Goal: Information Seeking & Learning: Compare options

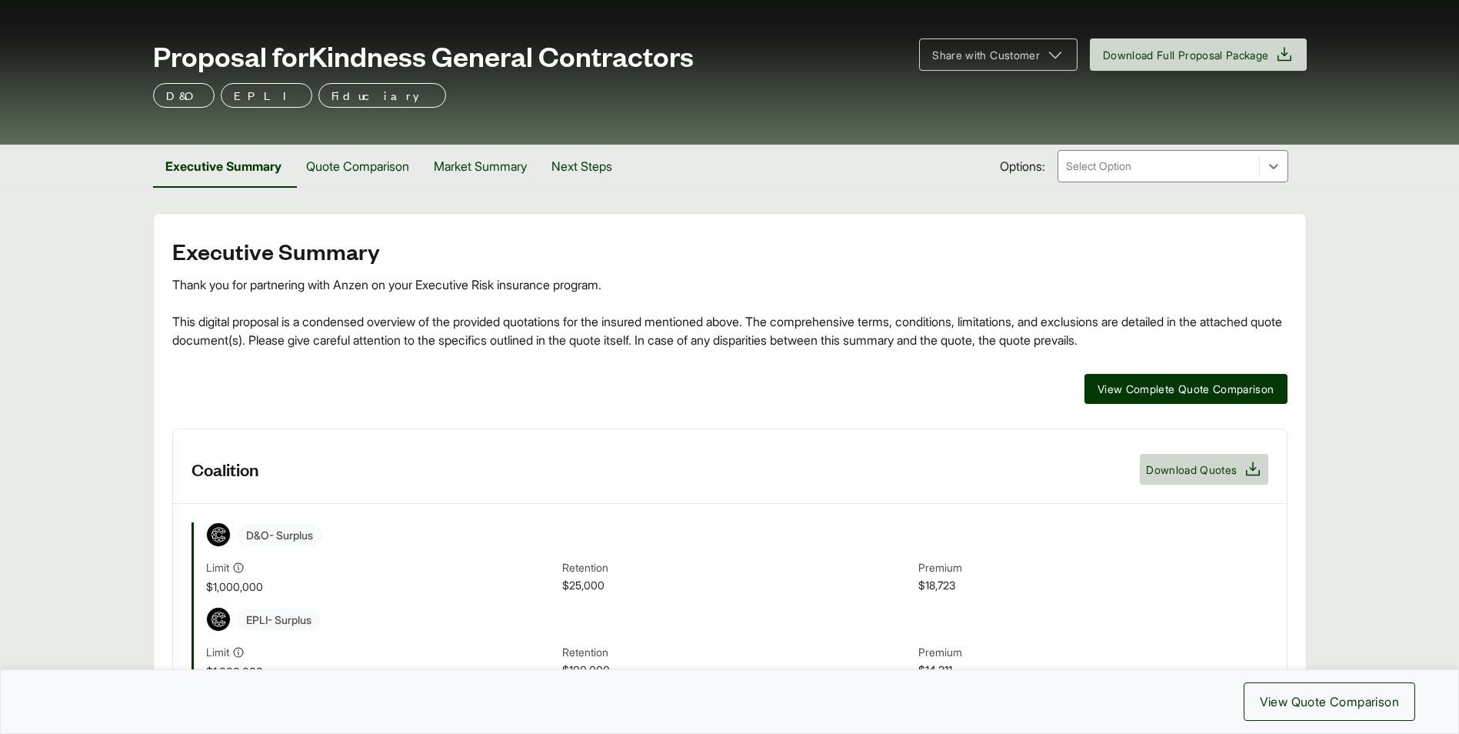
scroll to position [154, 0]
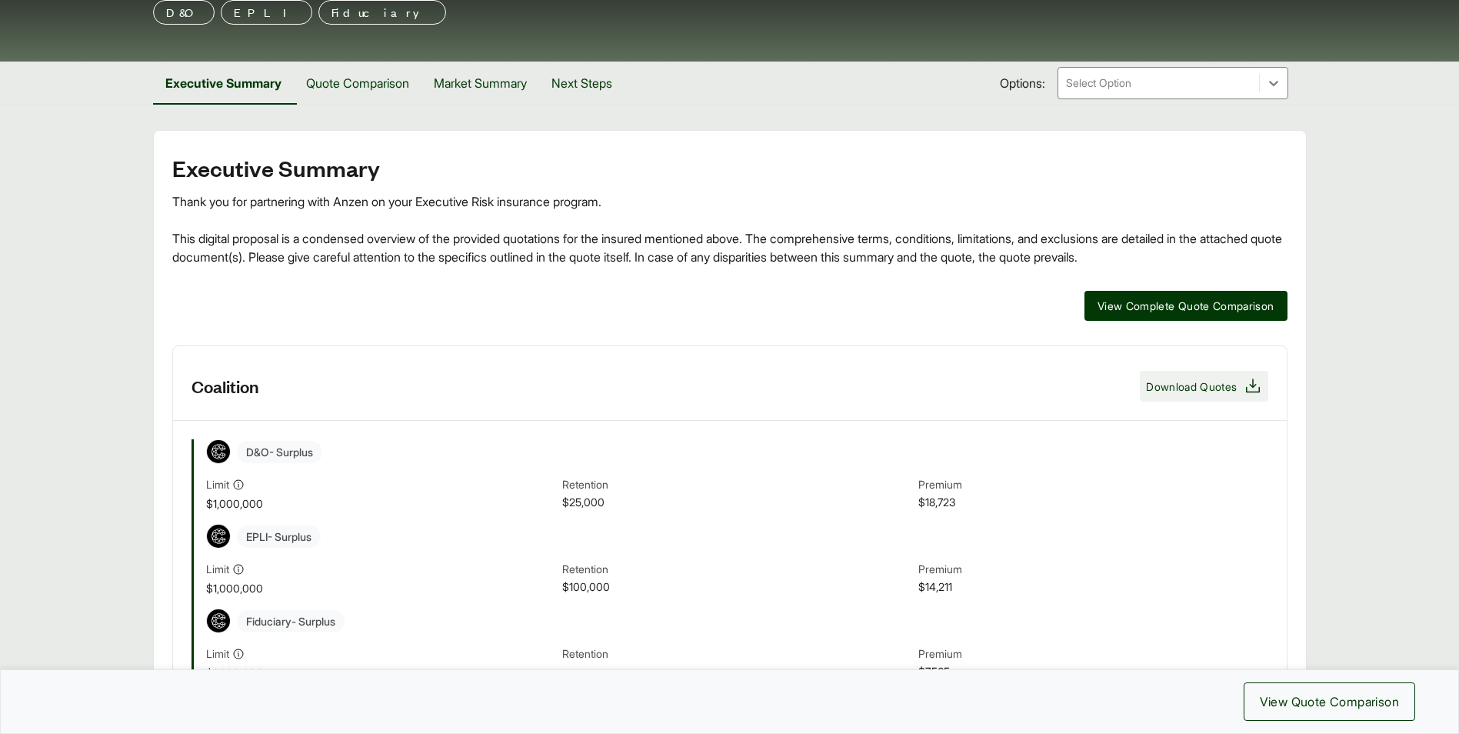
click at [1223, 390] on span "Download Quotes" at bounding box center [1191, 387] width 91 height 16
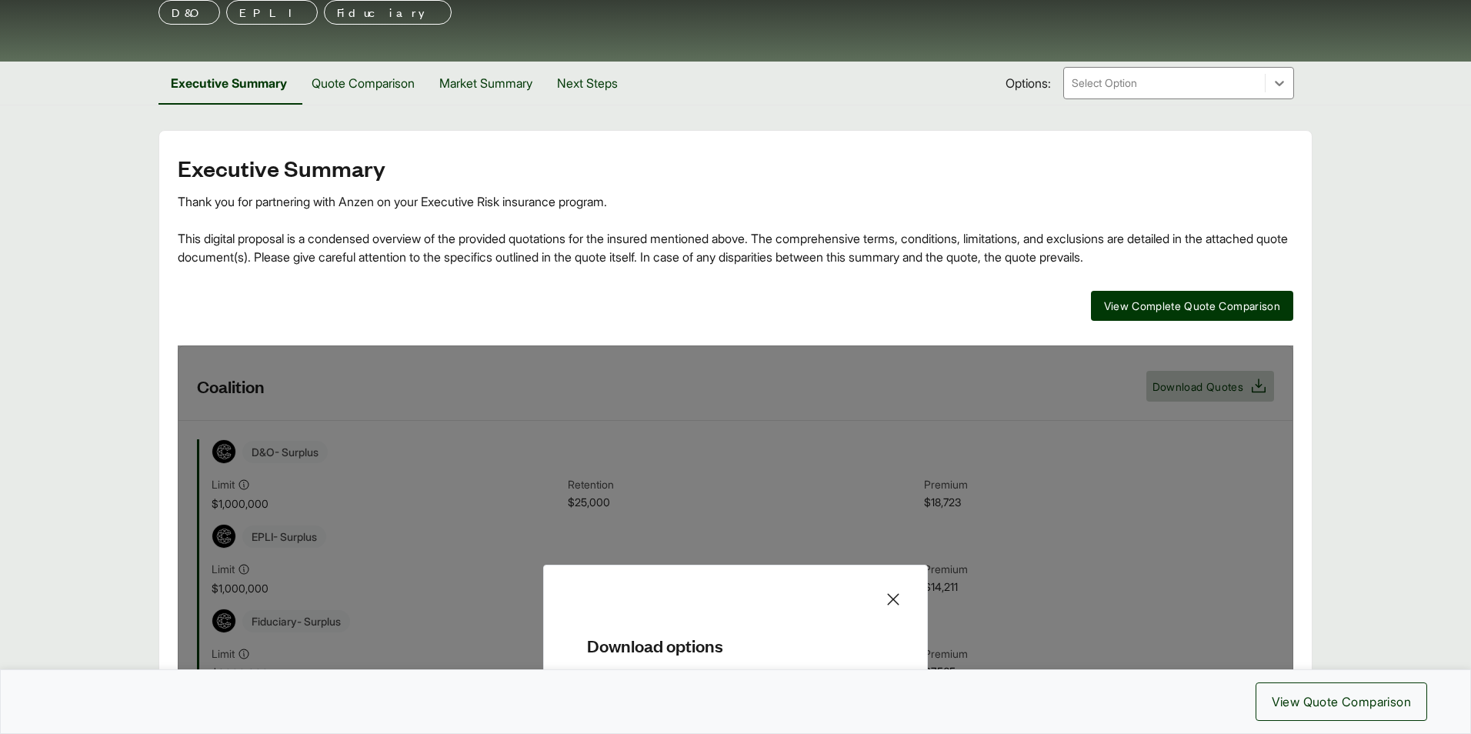
click at [889, 595] on icon at bounding box center [893, 599] width 12 height 12
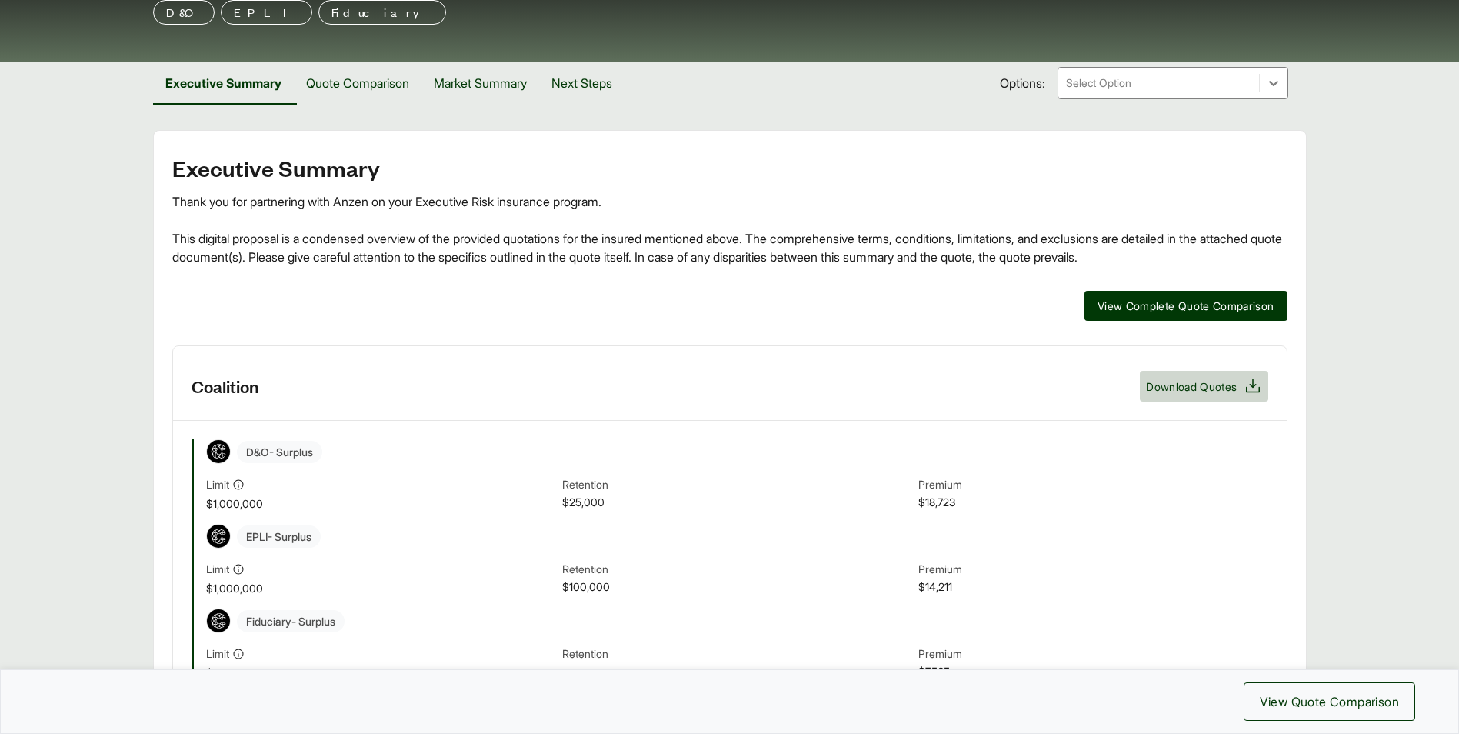
click at [1161, 607] on div "D&O - Surplus Limit $1,000,000 Retention $25,000 Premium $18,723 EPLI - Surplus…" at bounding box center [730, 588] width 1077 height 299
click at [1164, 307] on span "View Complete Quote Comparison" at bounding box center [1186, 306] width 177 height 16
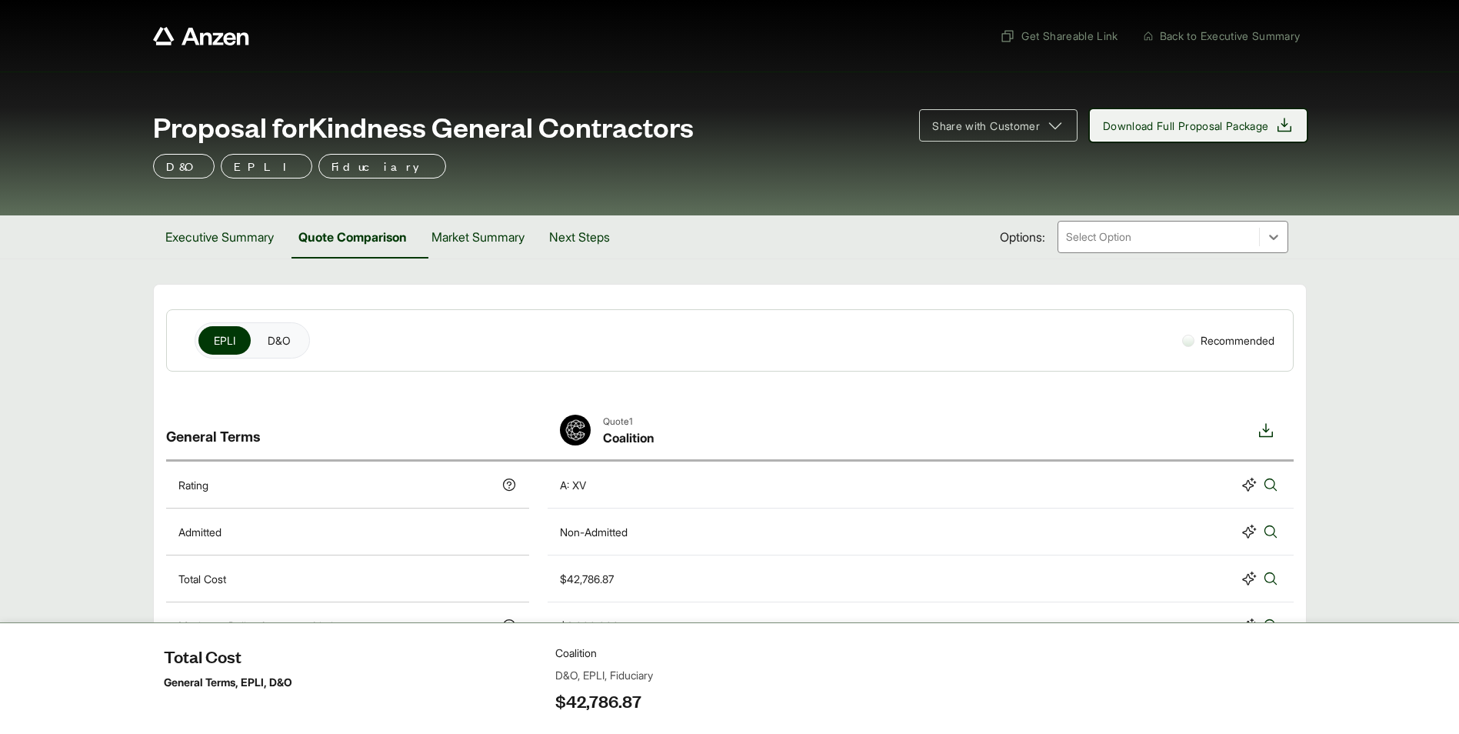
click at [1190, 131] on span "Download Full Proposal Package" at bounding box center [1186, 126] width 166 height 16
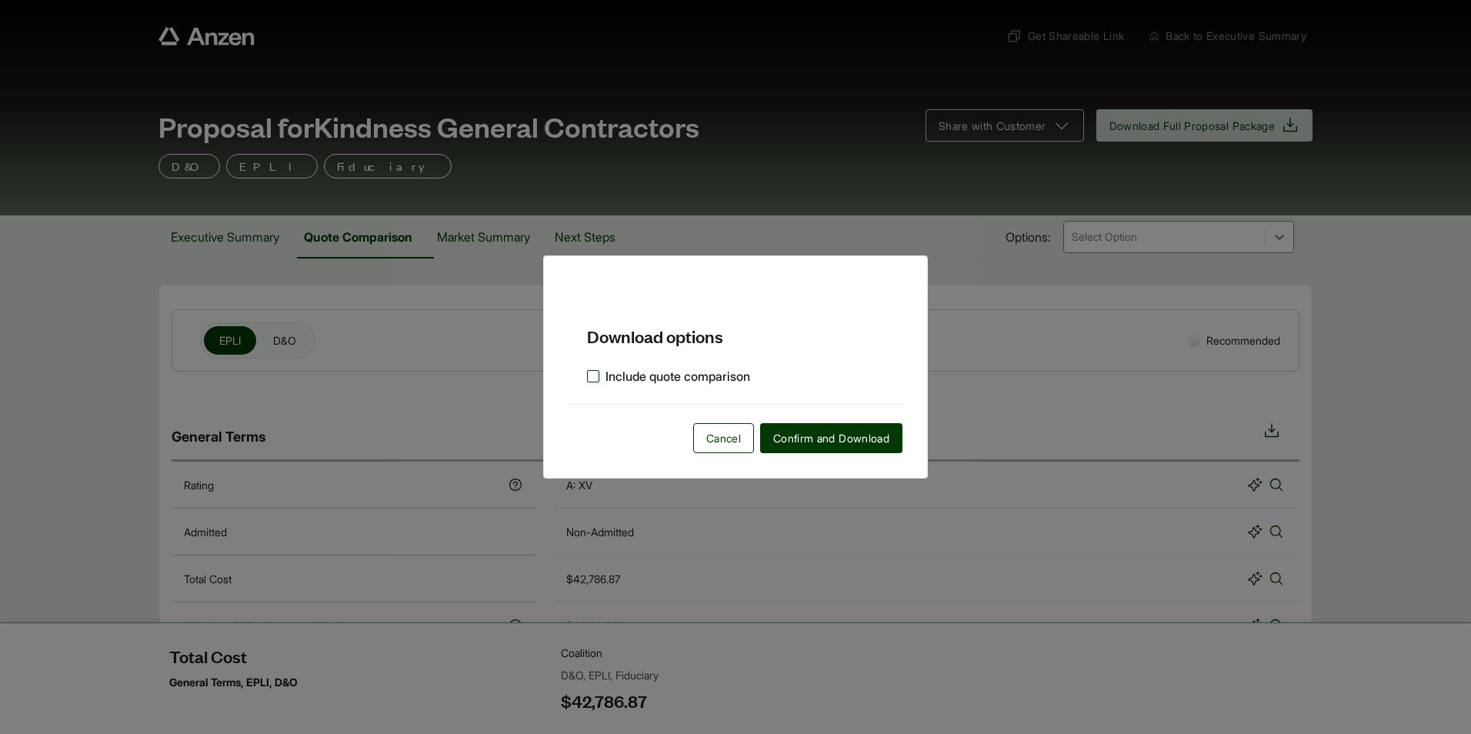
click at [609, 375] on label "Include quote comparison" at bounding box center [668, 376] width 163 height 18
click at [858, 437] on span "Confirm and Download" at bounding box center [831, 438] width 116 height 16
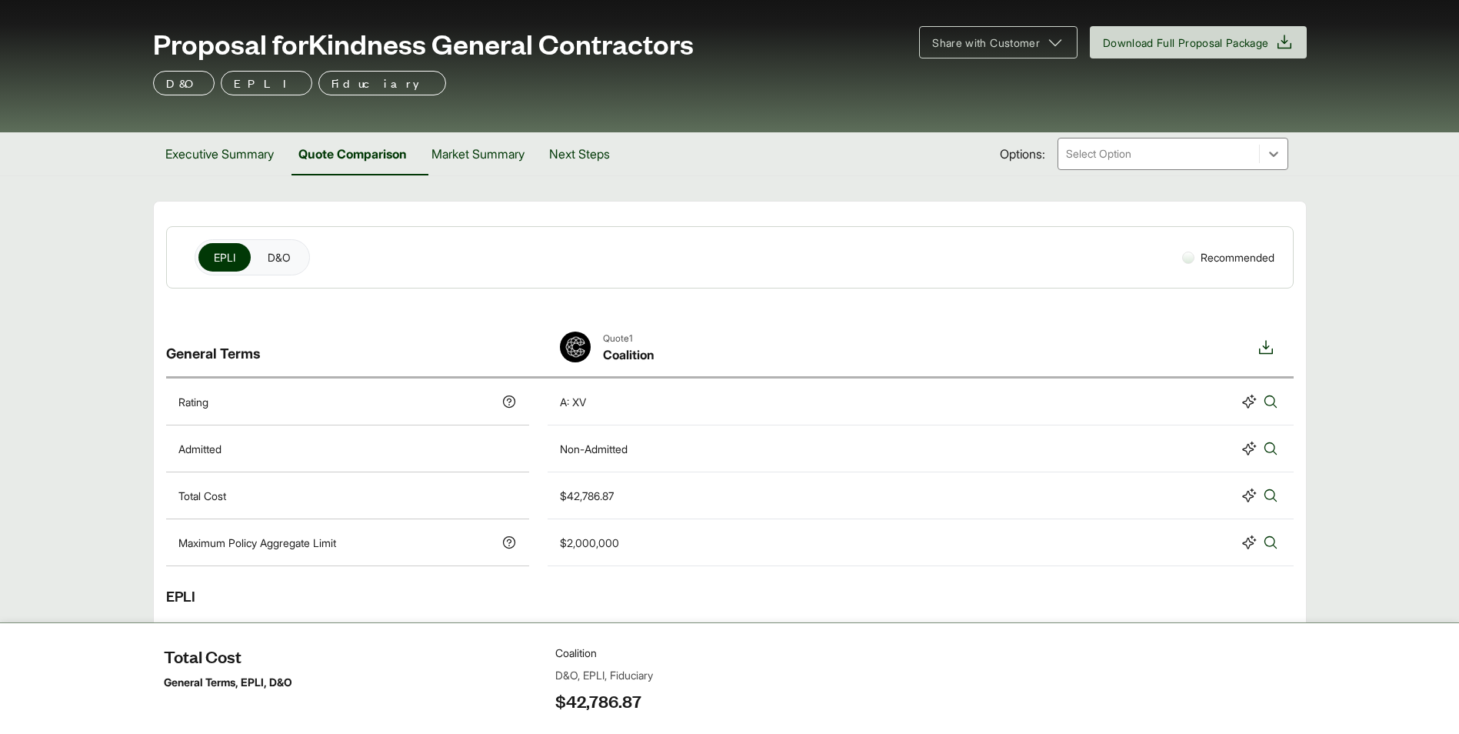
scroll to position [77, 0]
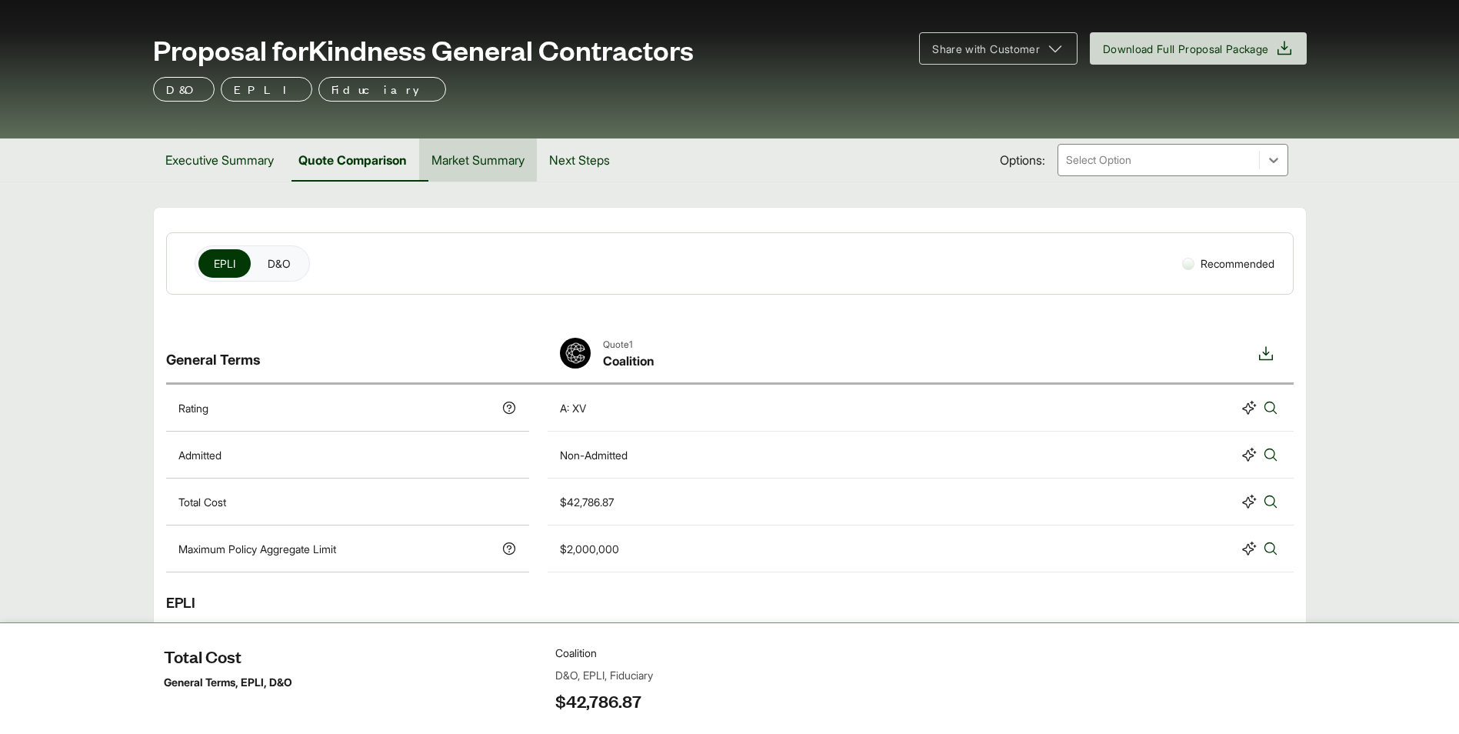
click at [465, 162] on button "Market Summary" at bounding box center [478, 159] width 118 height 43
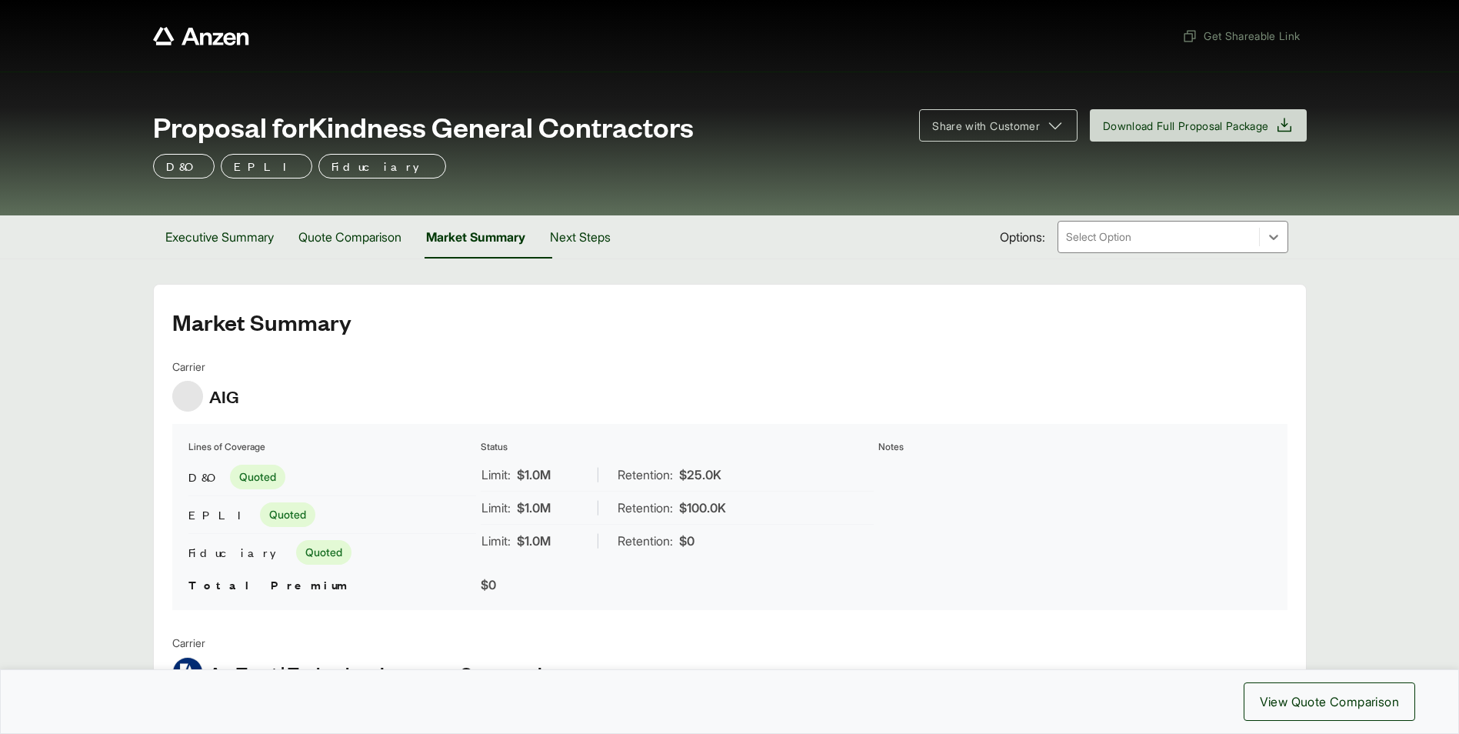
click at [1219, 253] on div "Executive Summary Quote Comparison Market Summary Next Steps Options: Select Op…" at bounding box center [730, 236] width 1154 height 43
click at [1230, 242] on div at bounding box center [1159, 237] width 188 height 18
drag, startPoint x: 1044, startPoint y: 128, endPoint x: 747, endPoint y: 290, distance: 338.4
click at [1139, 243] on div at bounding box center [1159, 237] width 188 height 18
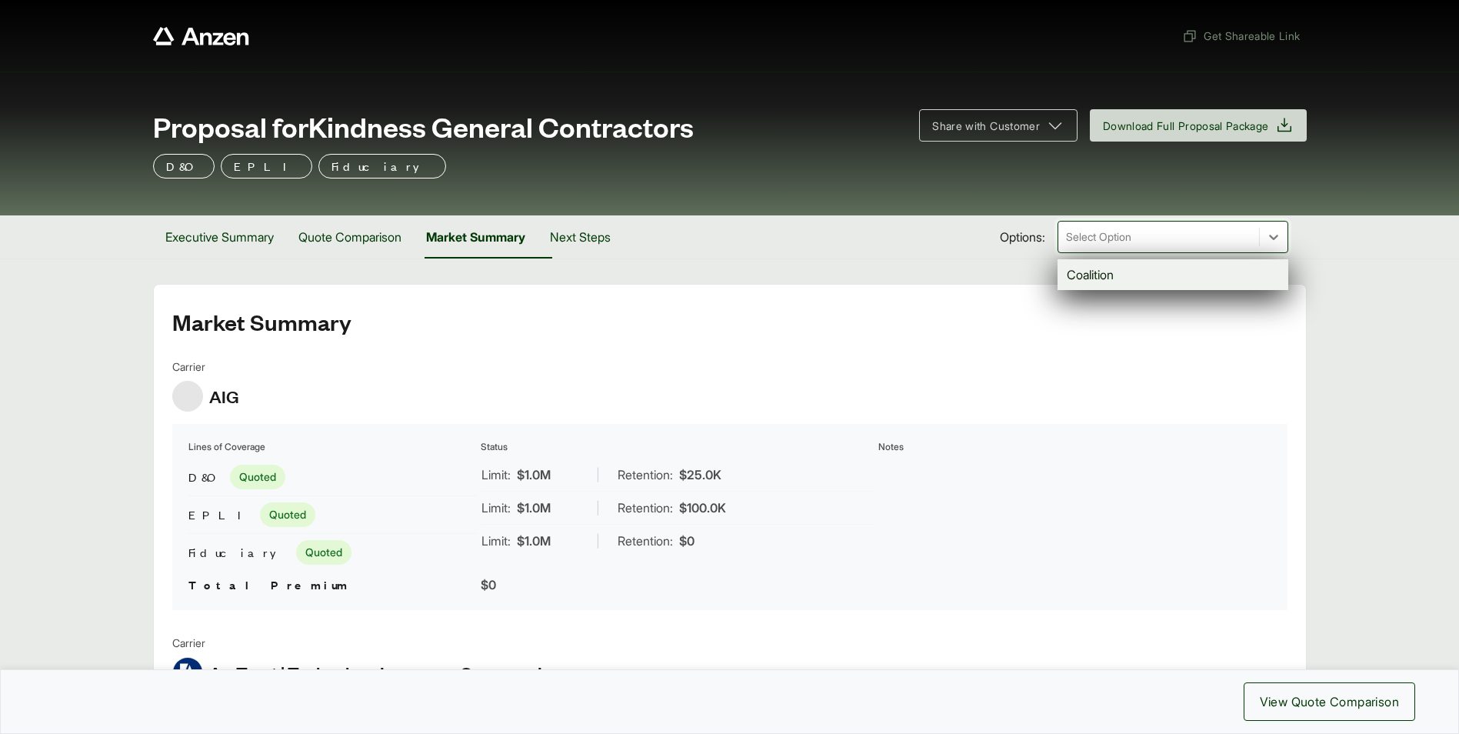
click at [950, 217] on div "Executive Summary Quote Comparison Market Summary Next Steps Options: option Co…" at bounding box center [730, 236] width 1154 height 43
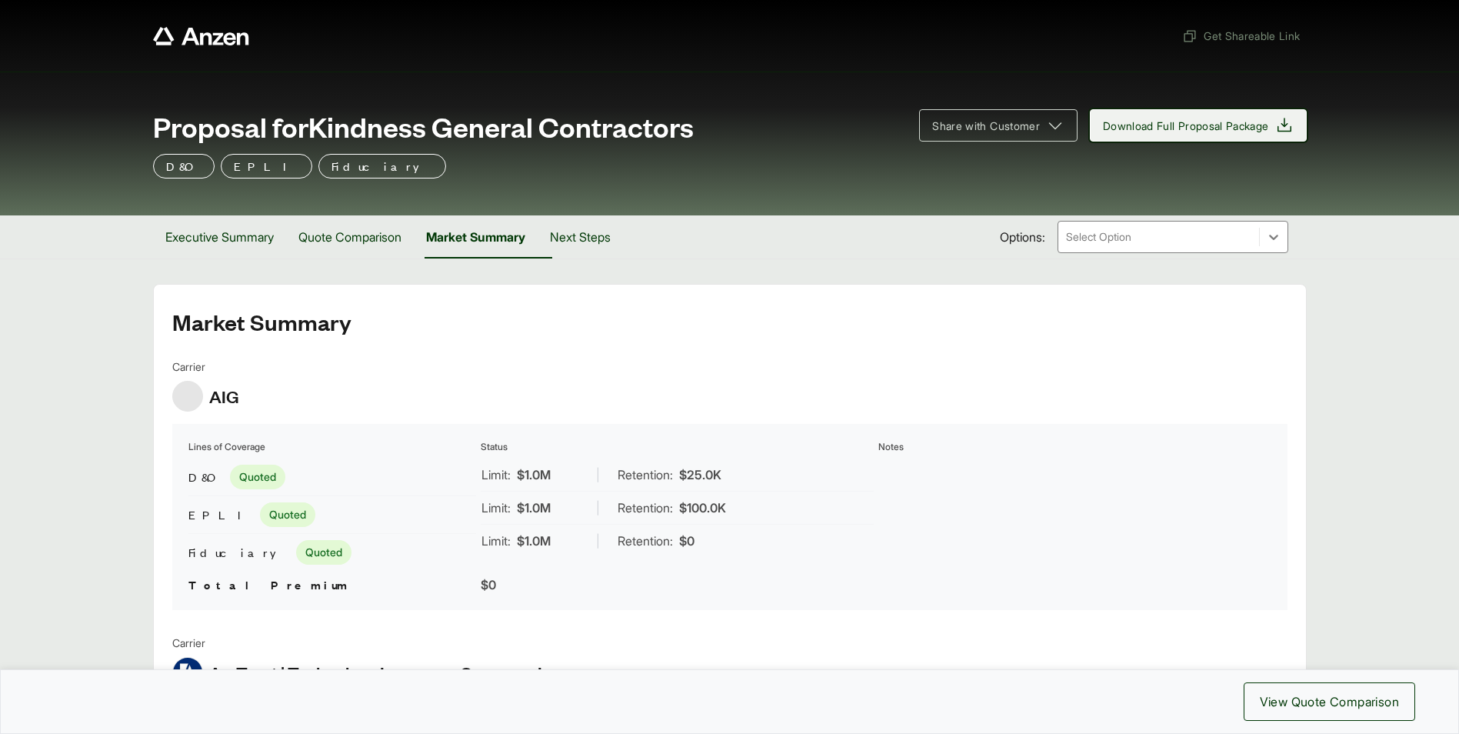
click at [1224, 128] on span "Download Full Proposal Package" at bounding box center [1186, 126] width 166 height 16
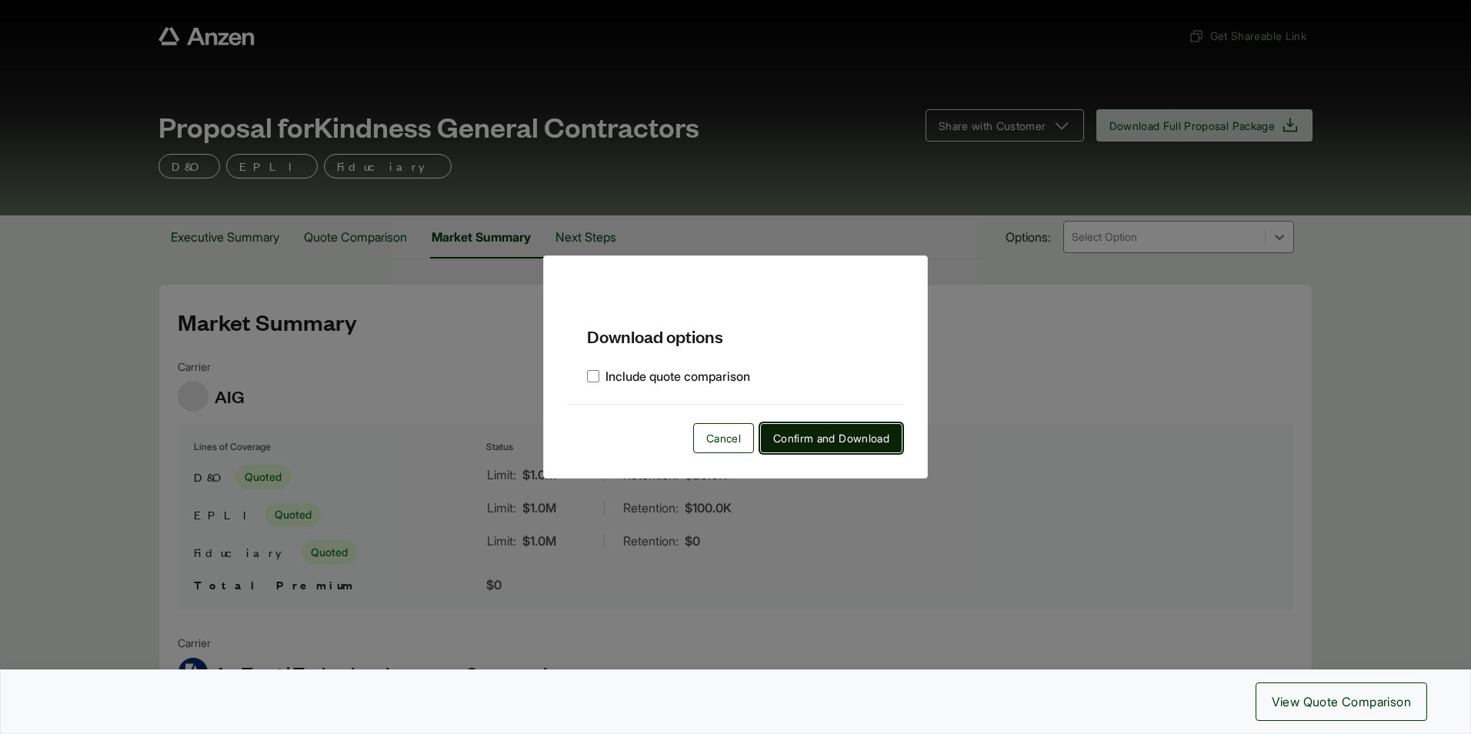
click at [853, 442] on span "Confirm and Download" at bounding box center [831, 438] width 116 height 16
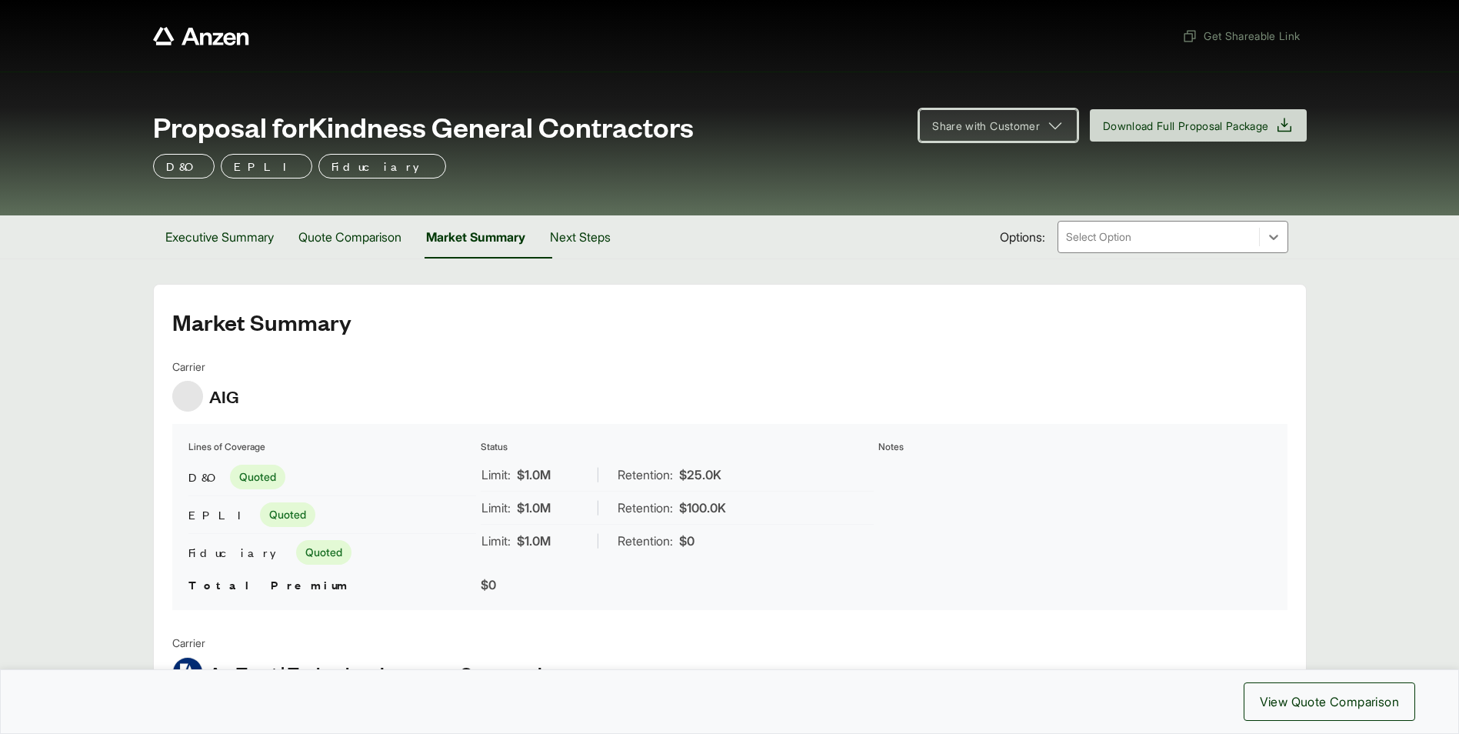
click at [1029, 125] on span "Share with Customer" at bounding box center [986, 126] width 108 height 16
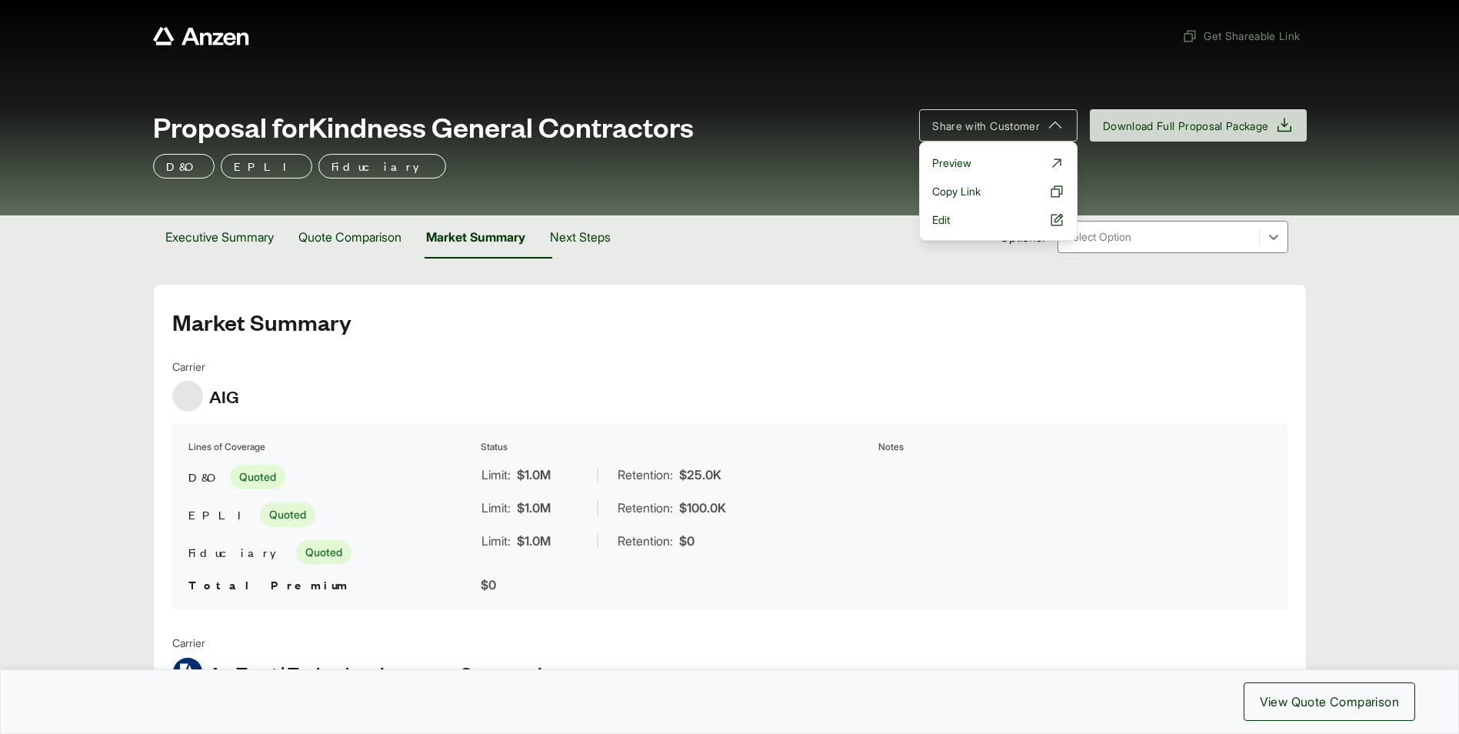
click at [805, 138] on div "Proposal for Kindness General Contractors" at bounding box center [527, 126] width 749 height 31
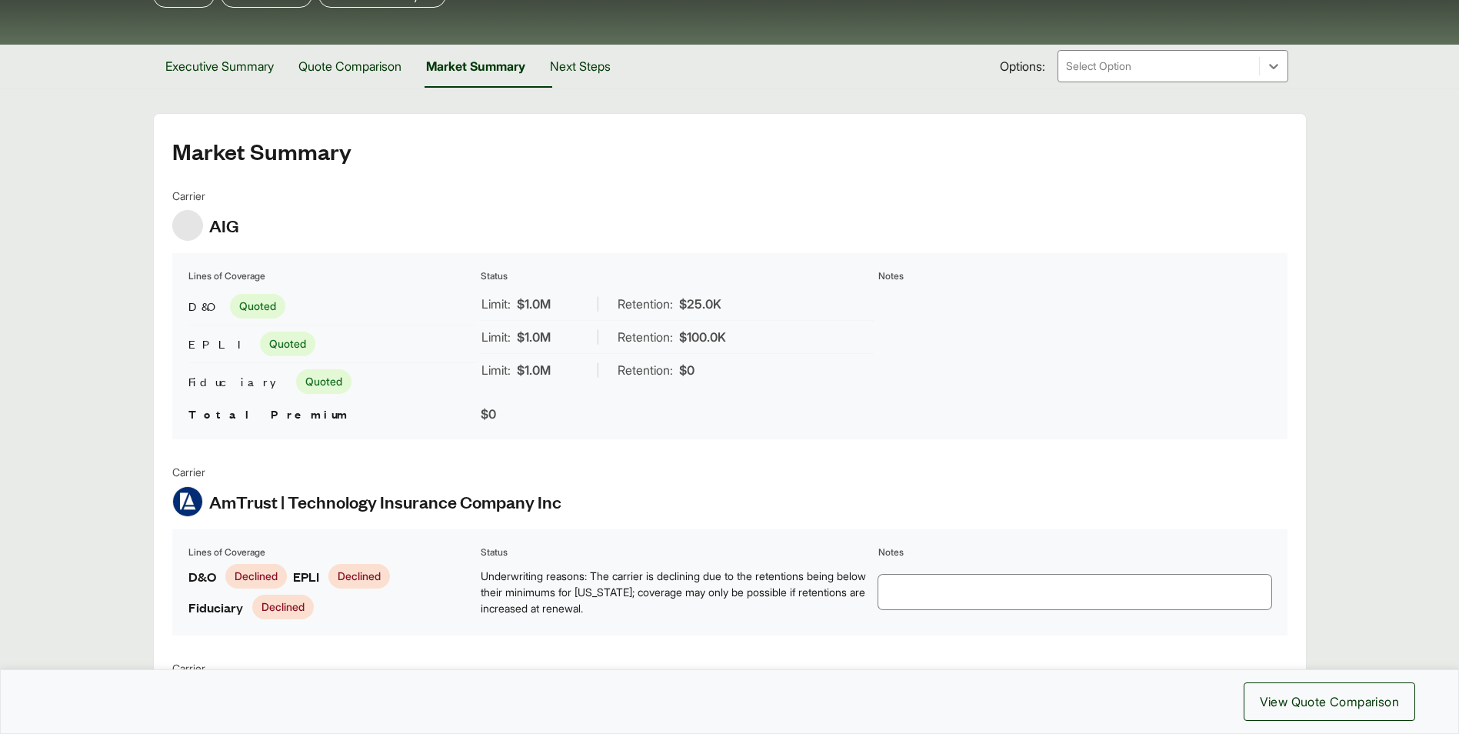
scroll to position [77, 0]
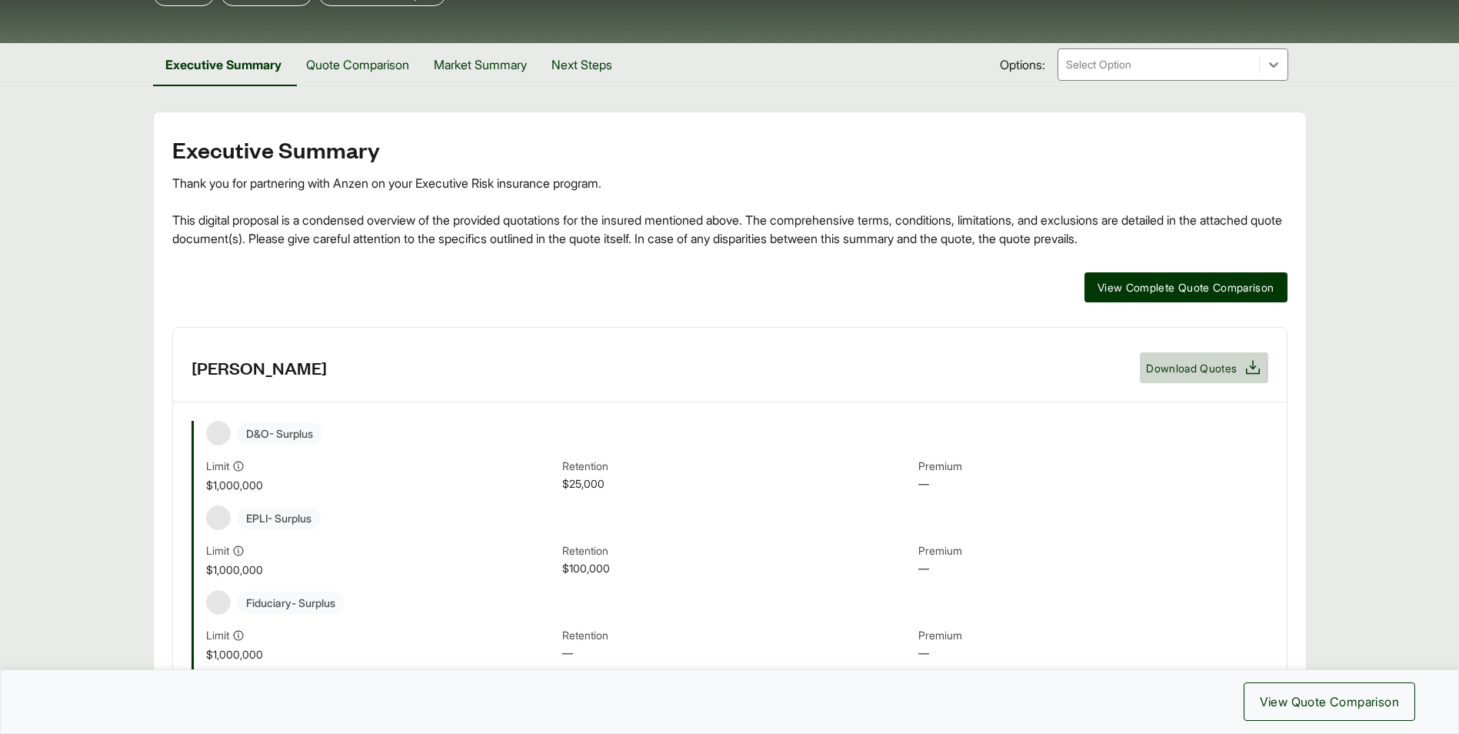
scroll to position [77, 0]
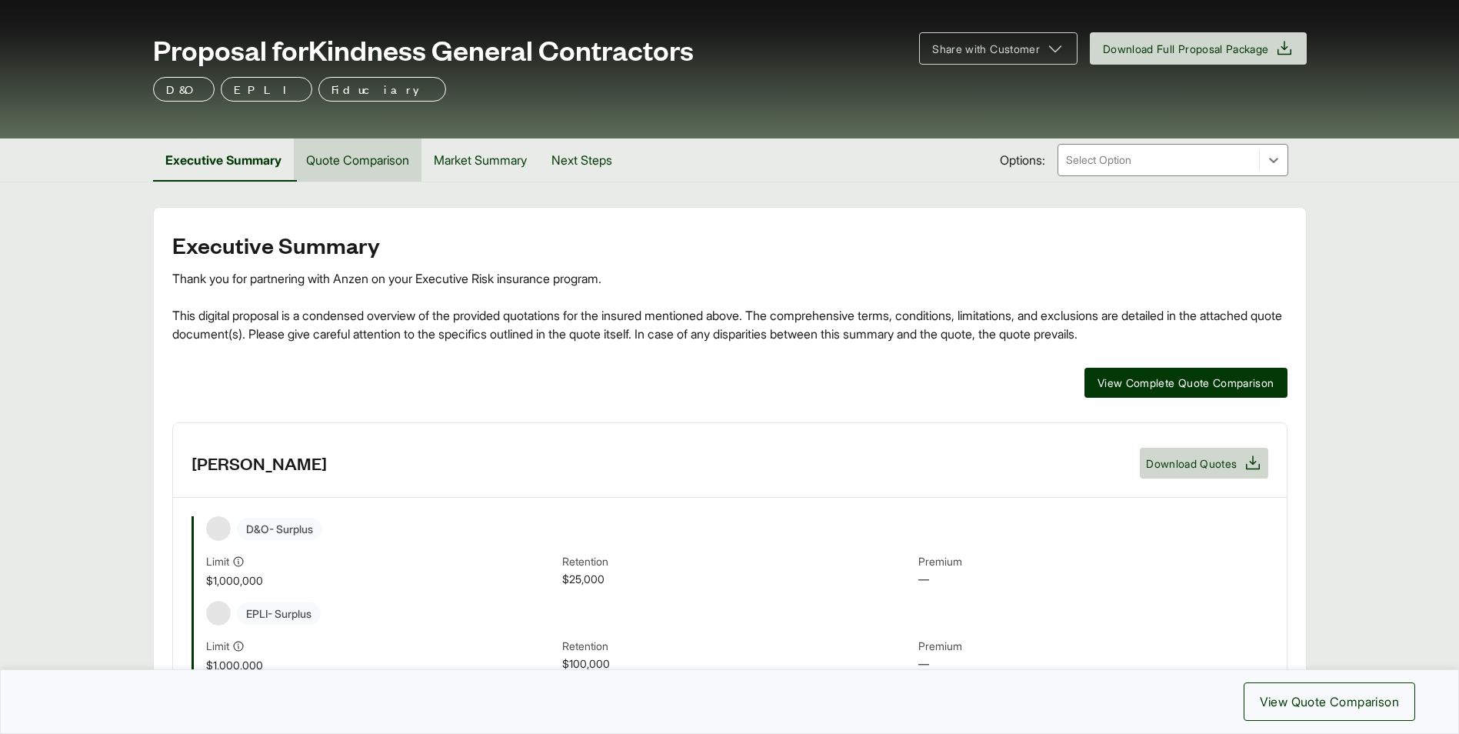
click at [340, 160] on button "Quote Comparison" at bounding box center [358, 159] width 128 height 43
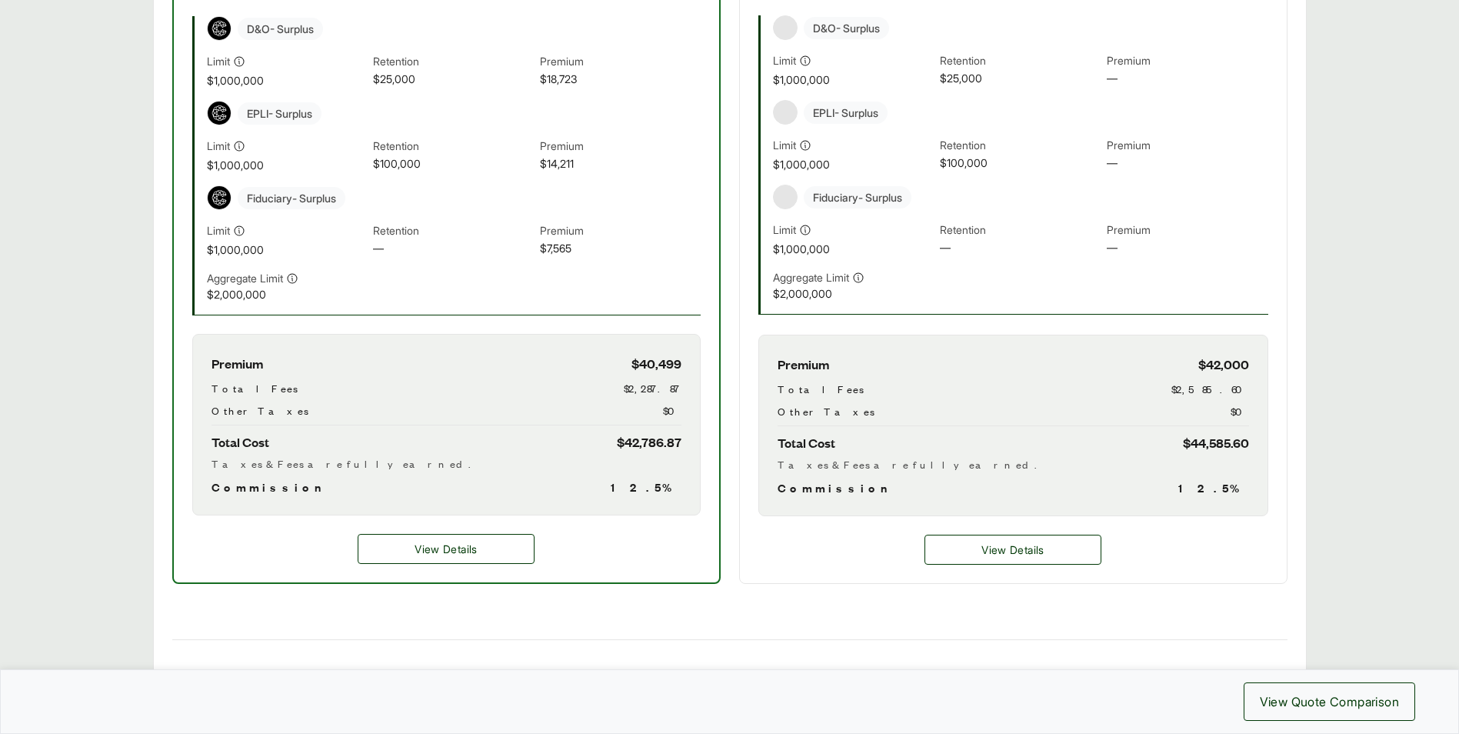
scroll to position [615, 0]
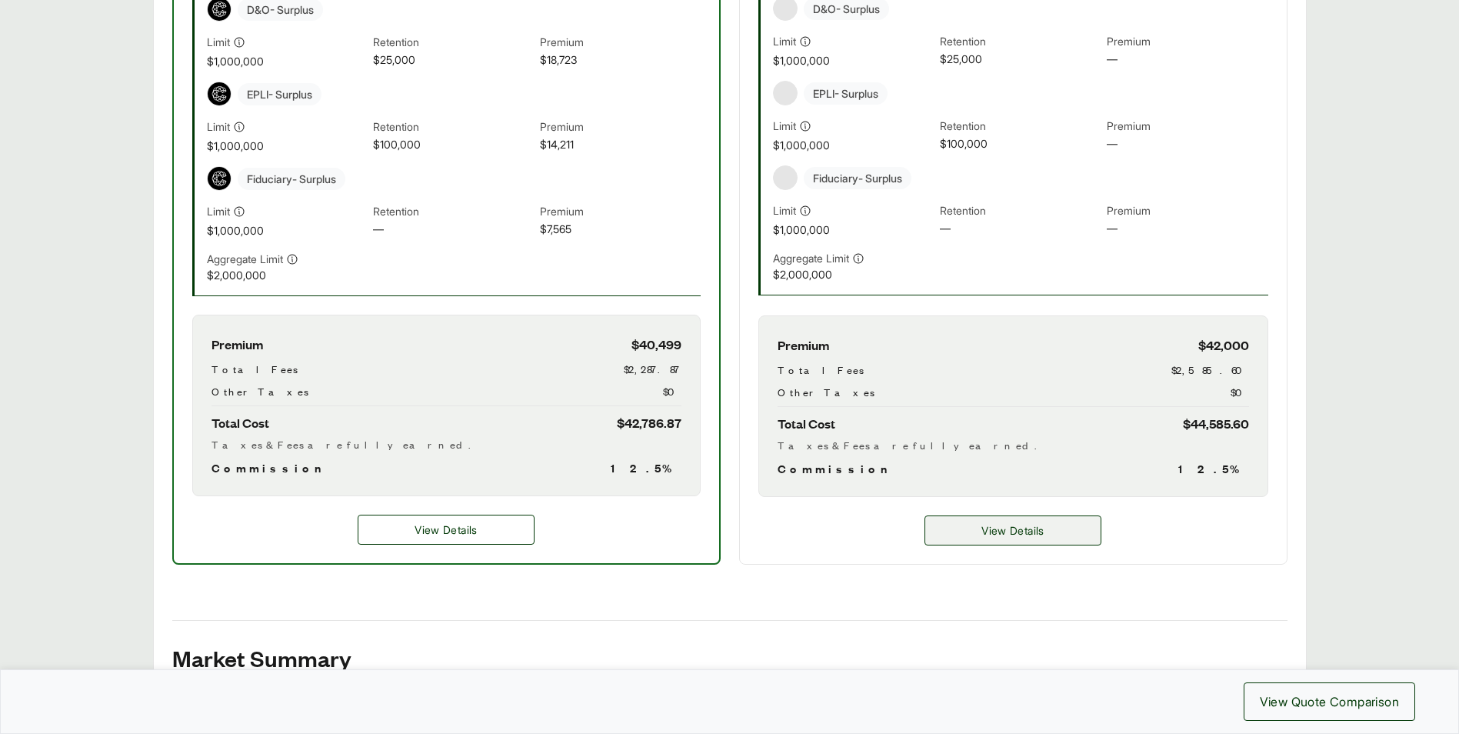
click at [1031, 533] on span "View Details" at bounding box center [1013, 530] width 62 height 16
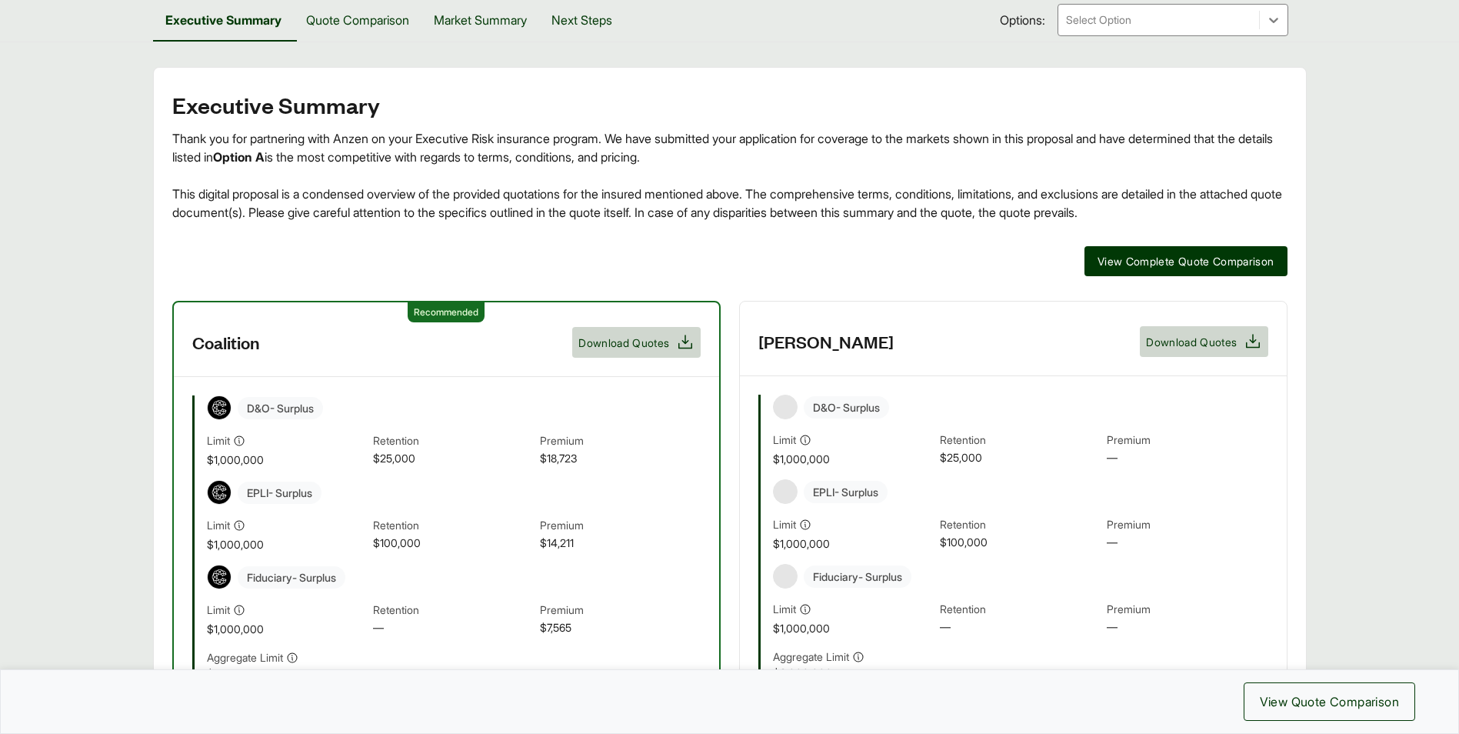
scroll to position [77, 0]
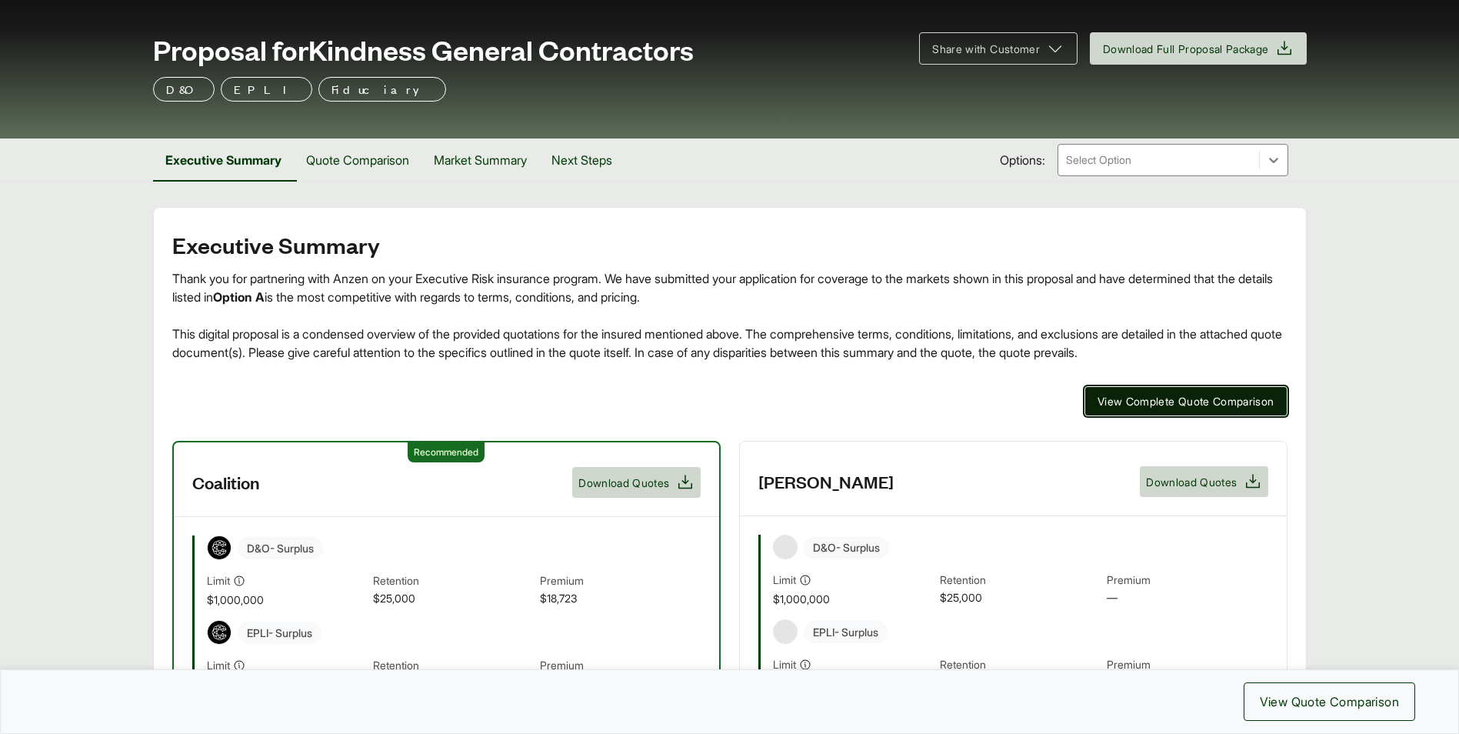
click at [1200, 398] on span "View Complete Quote Comparison" at bounding box center [1186, 401] width 177 height 16
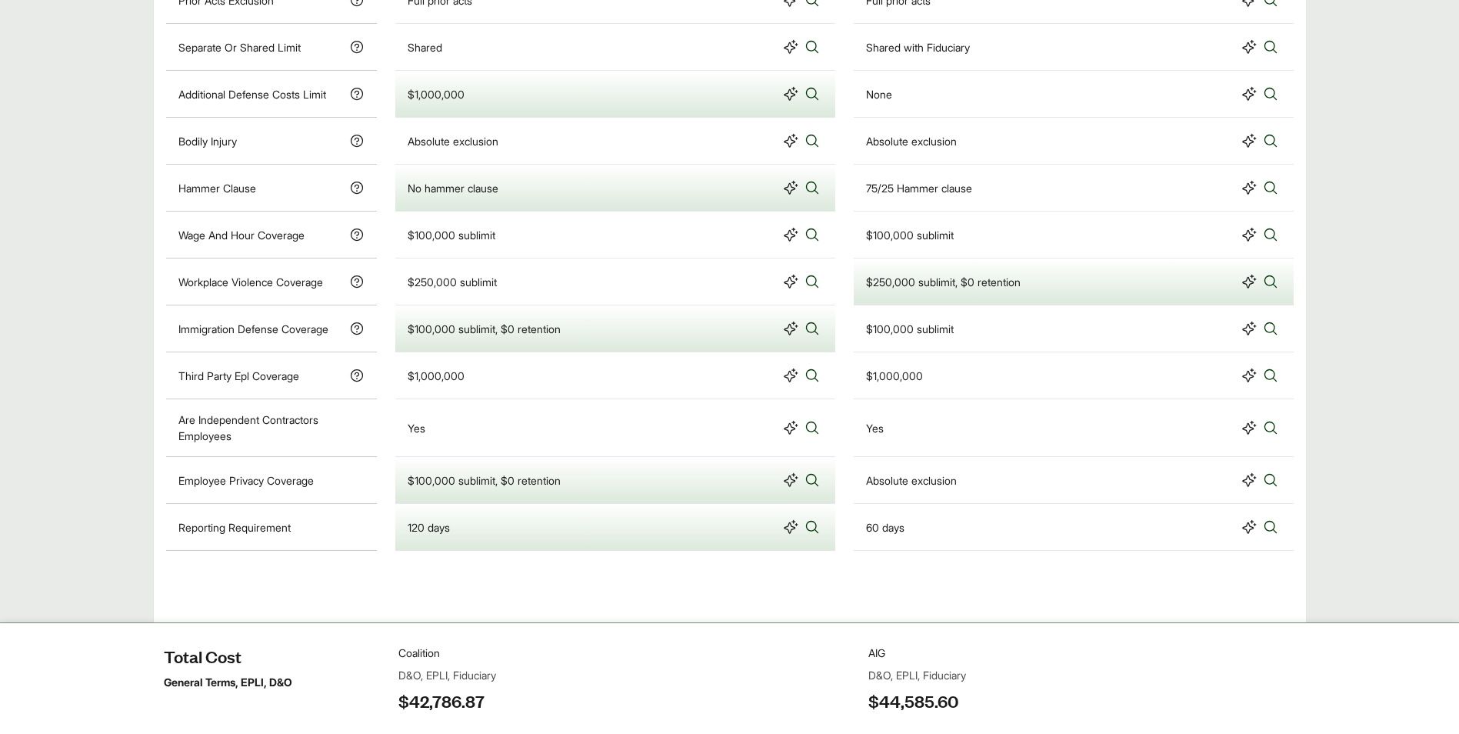
scroll to position [992, 0]
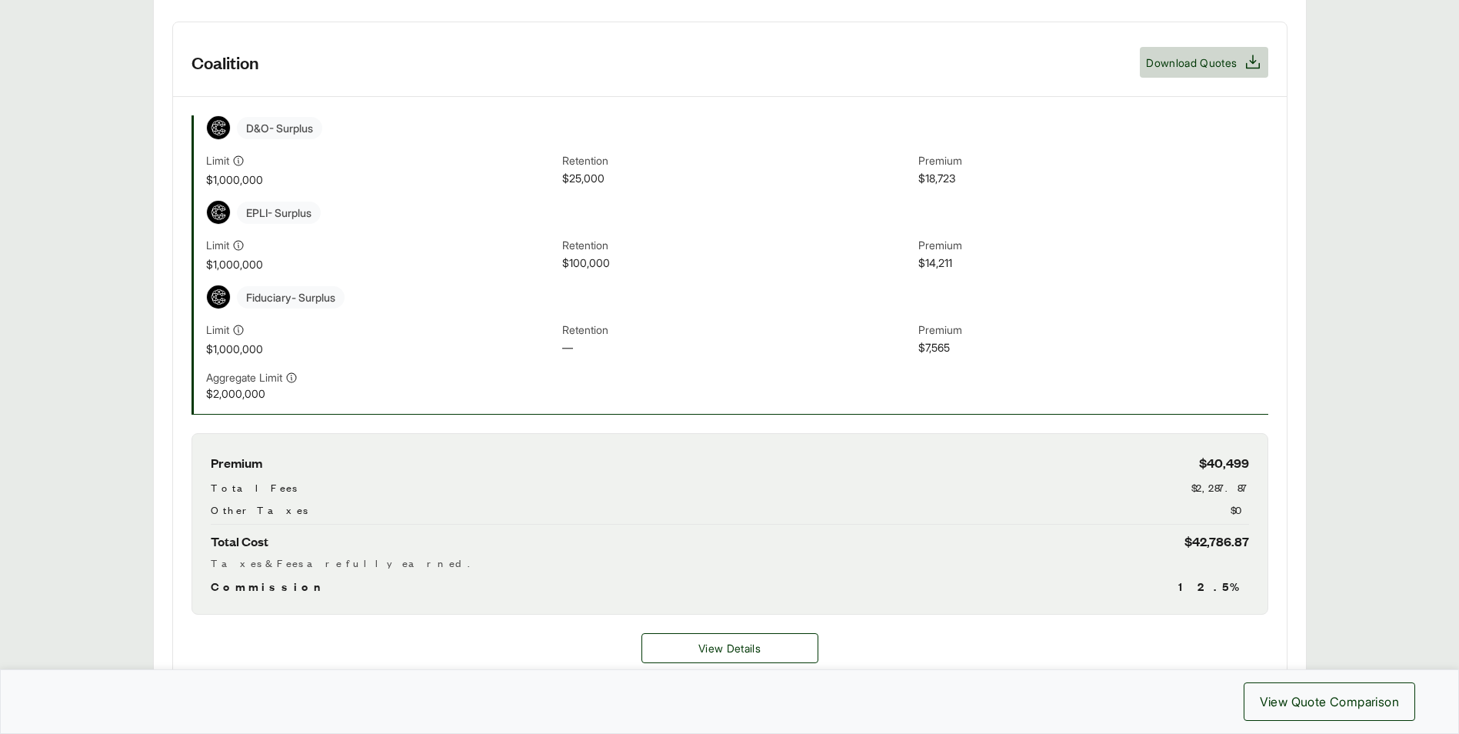
scroll to position [615, 0]
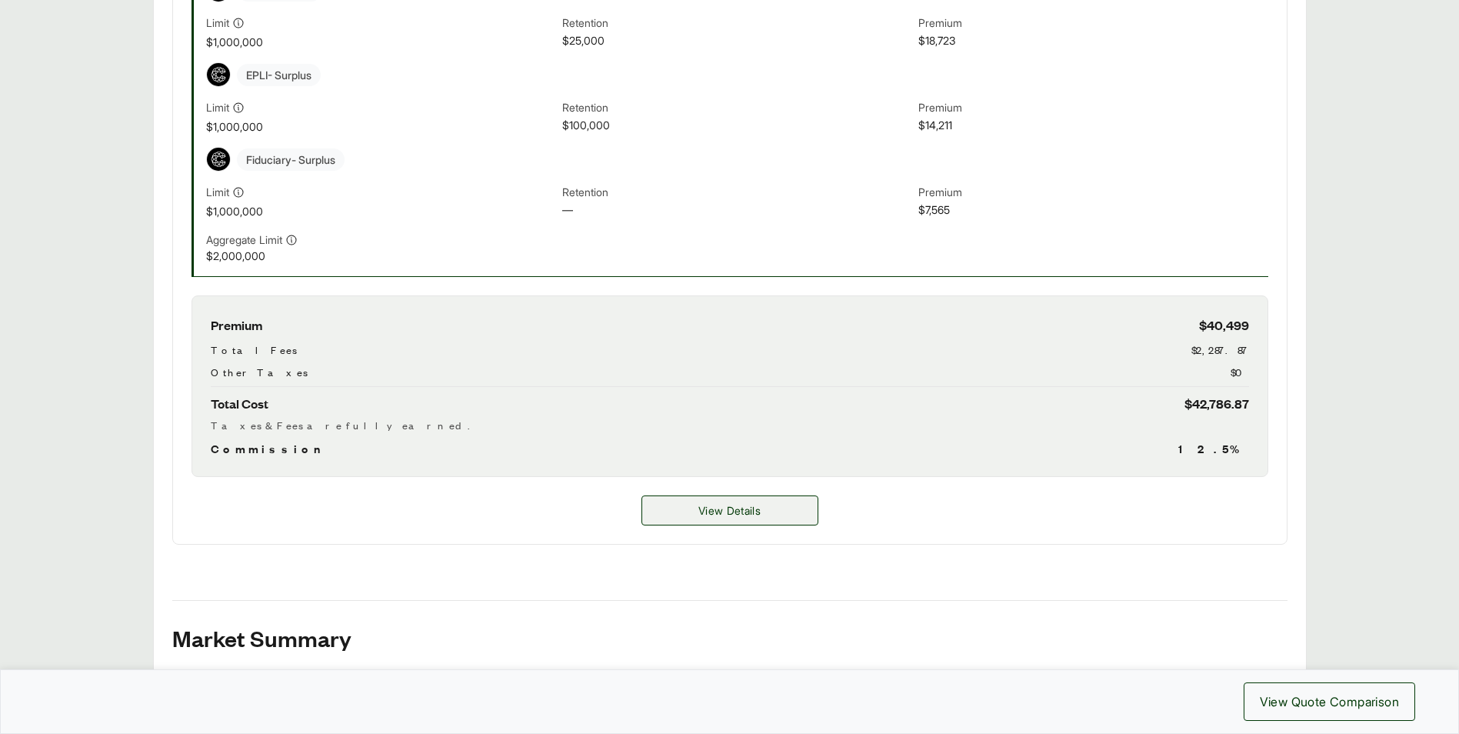
click at [753, 505] on span "View Details" at bounding box center [730, 510] width 62 height 16
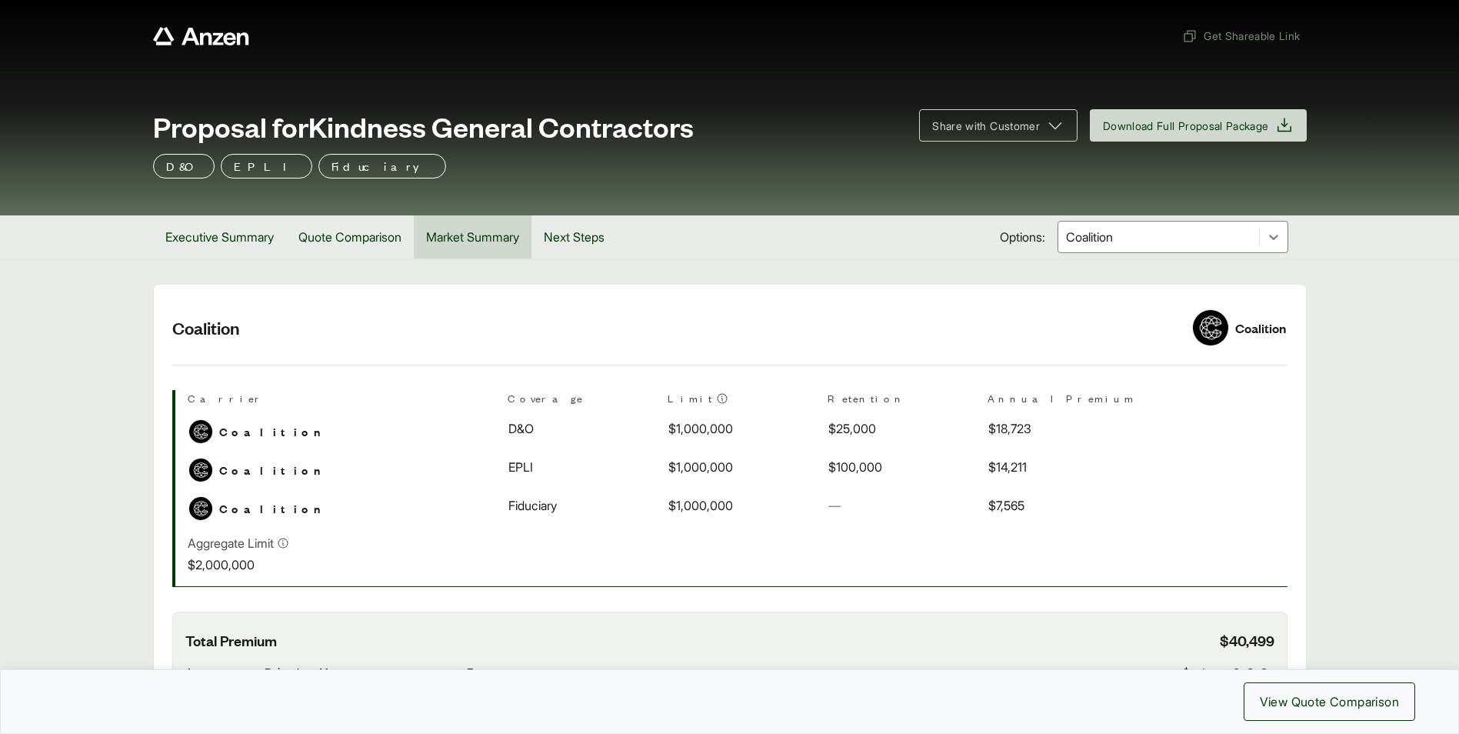
click at [462, 234] on button "Market Summary" at bounding box center [473, 236] width 118 height 43
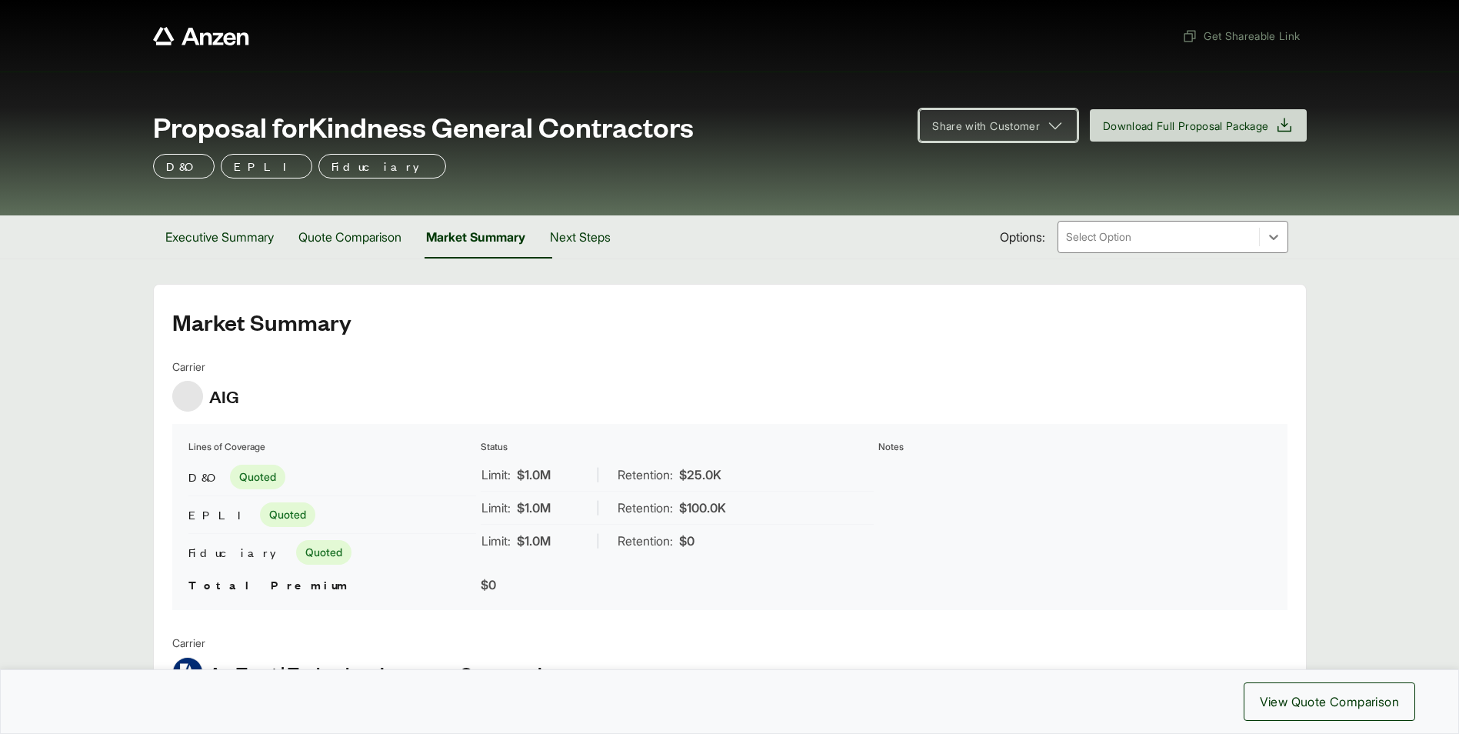
click at [1046, 134] on icon at bounding box center [1055, 125] width 18 height 18
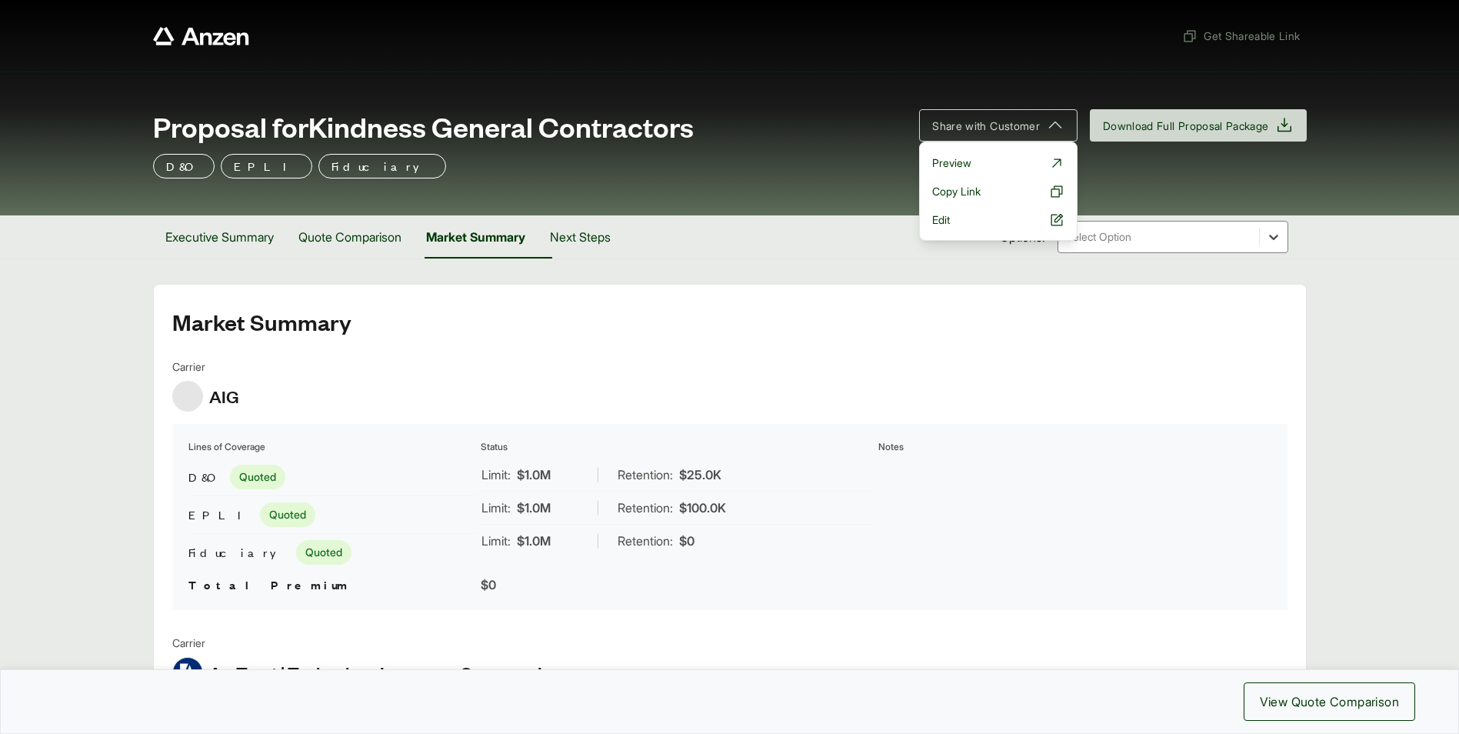
click at [1280, 237] on icon at bounding box center [1273, 236] width 15 height 15
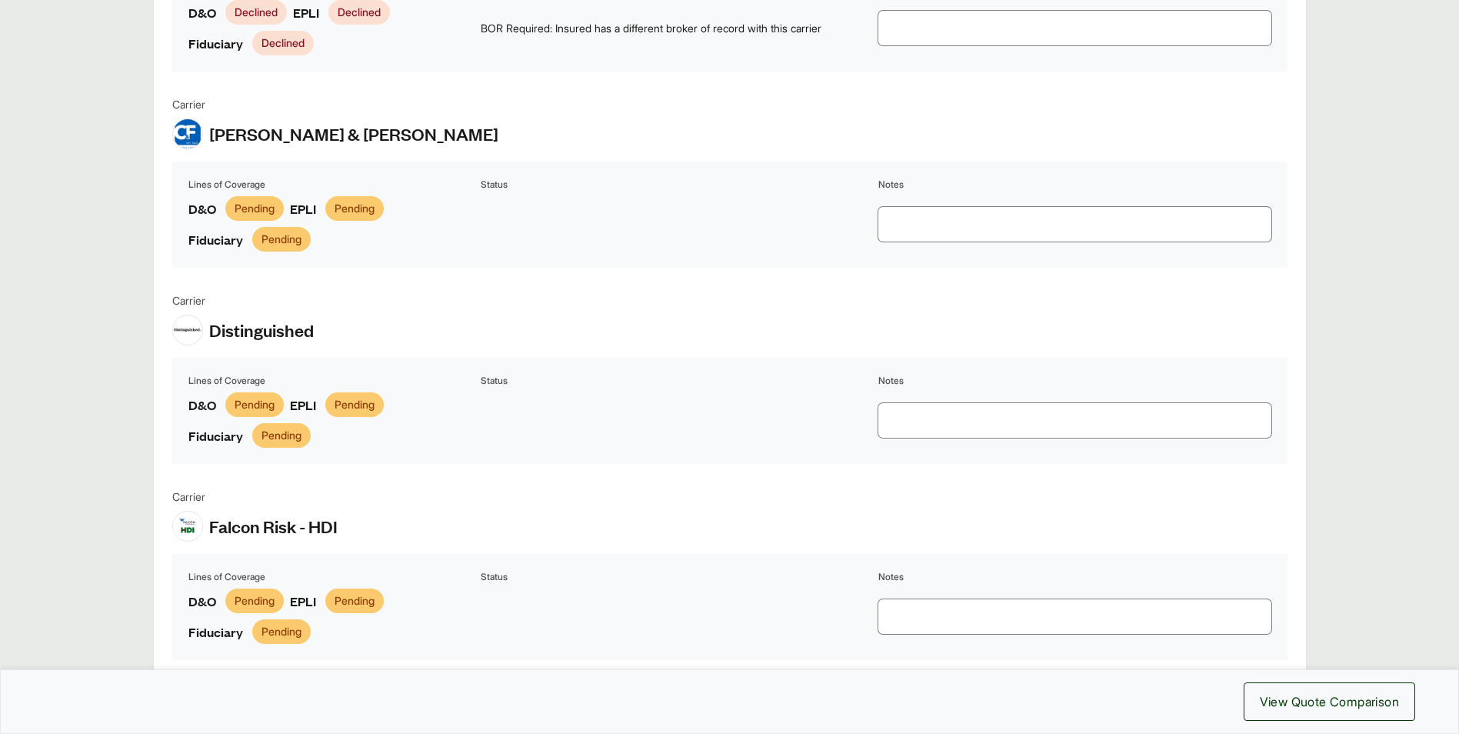
scroll to position [2419, 0]
